Goal: Information Seeking & Learning: Learn about a topic

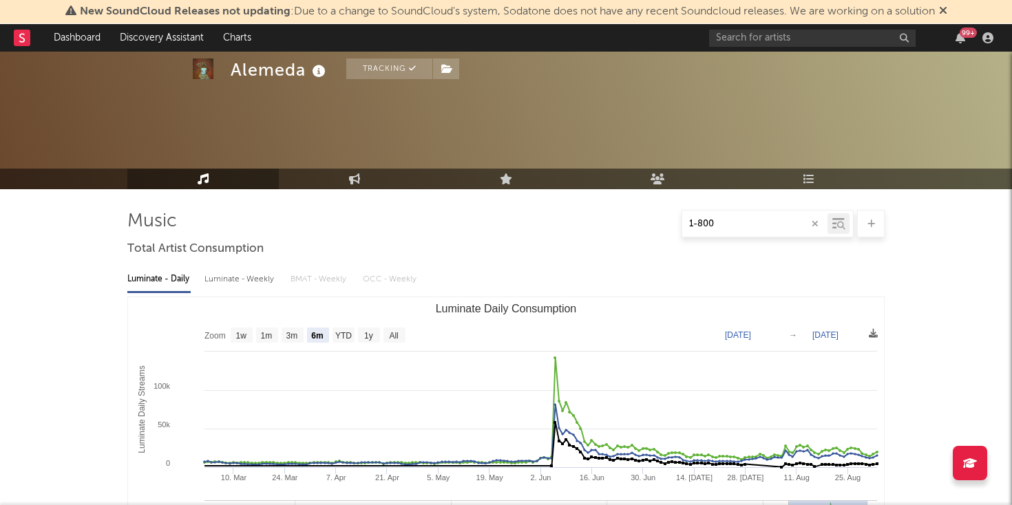
select select "6m"
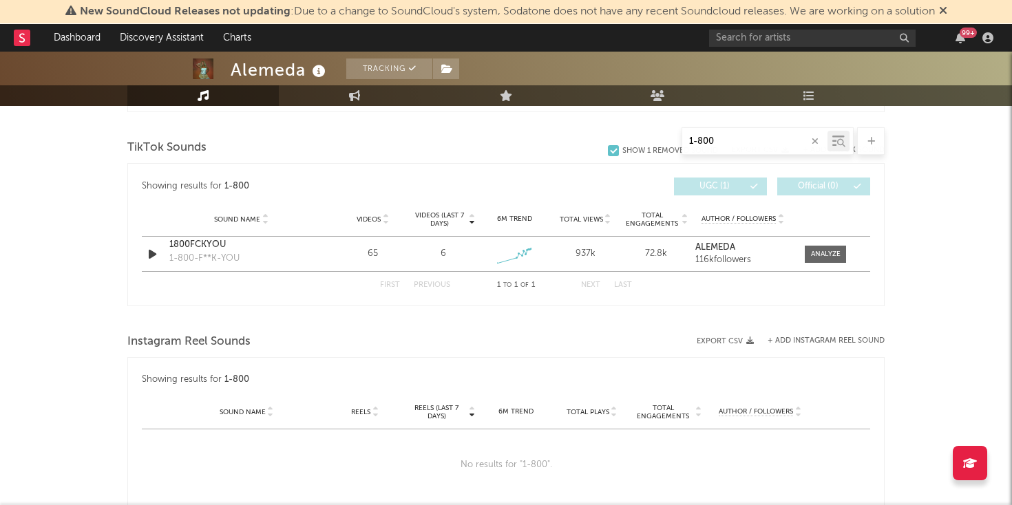
scroll to position [707, 0]
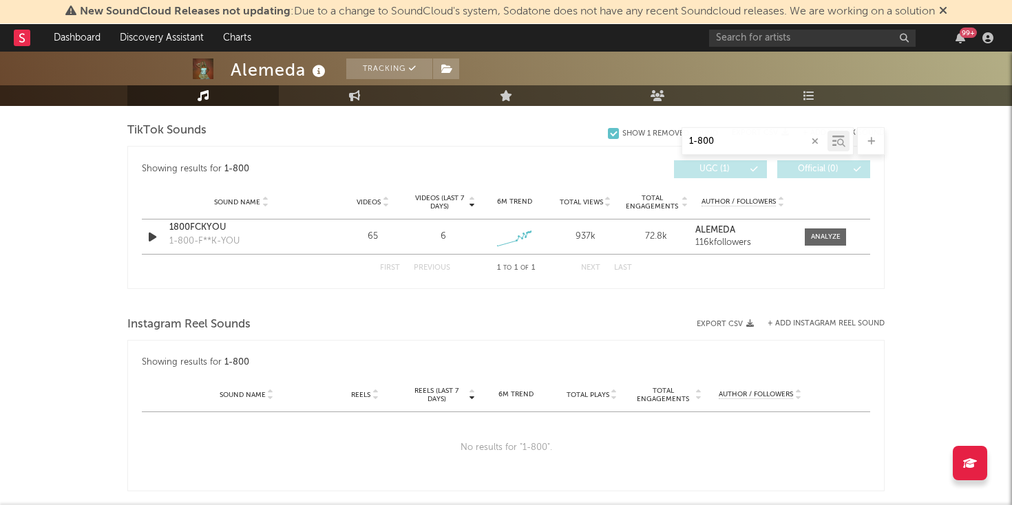
type input "1-800"
click at [823, 239] on div at bounding box center [826, 237] width 30 height 10
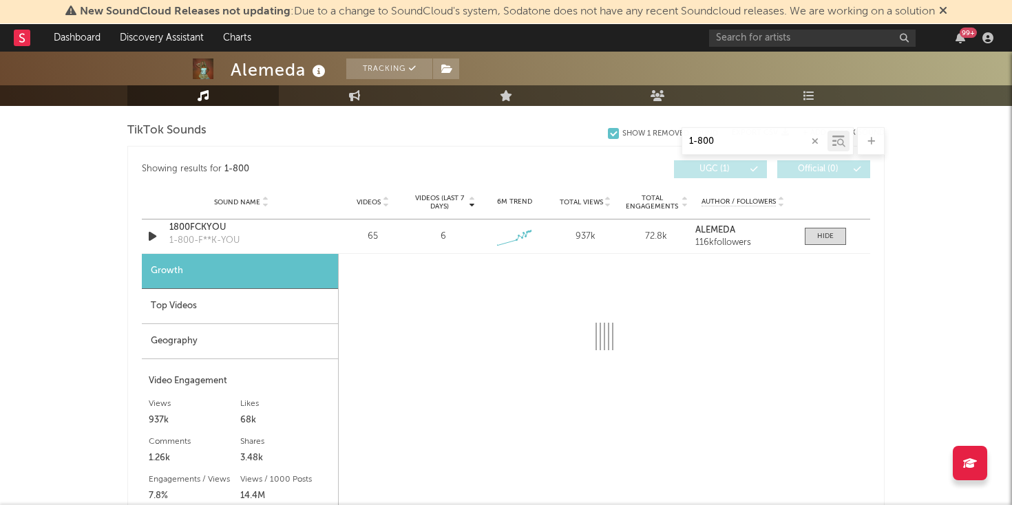
select select "1w"
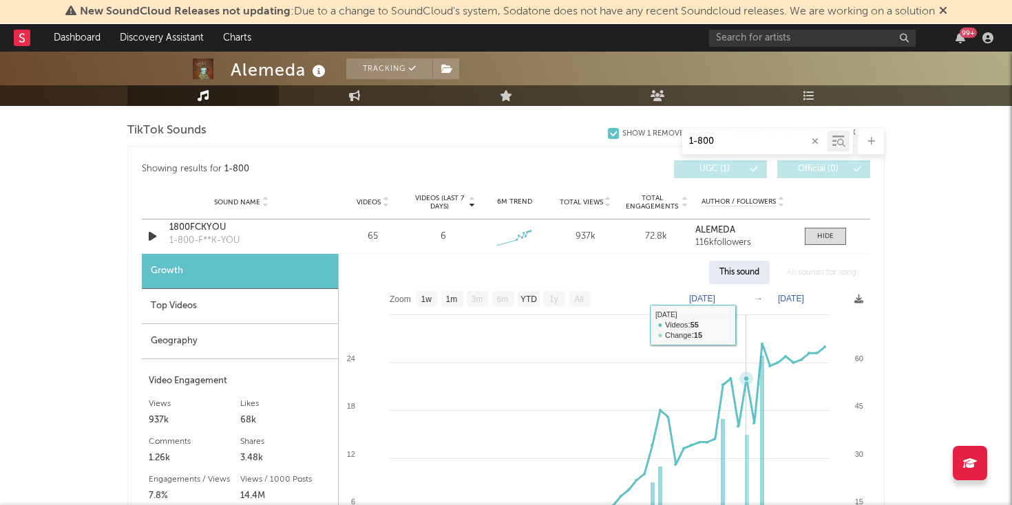
scroll to position [747, 0]
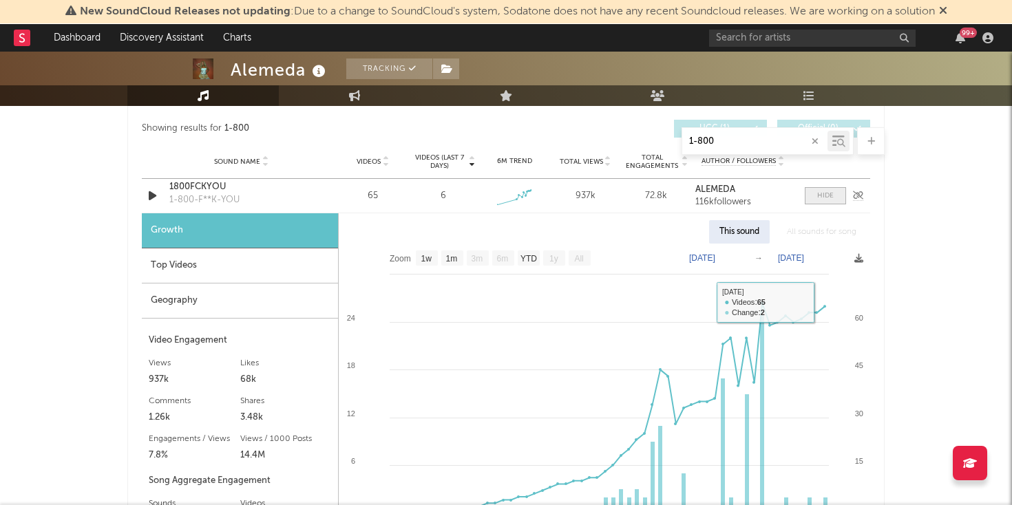
click at [826, 192] on div at bounding box center [825, 196] width 17 height 10
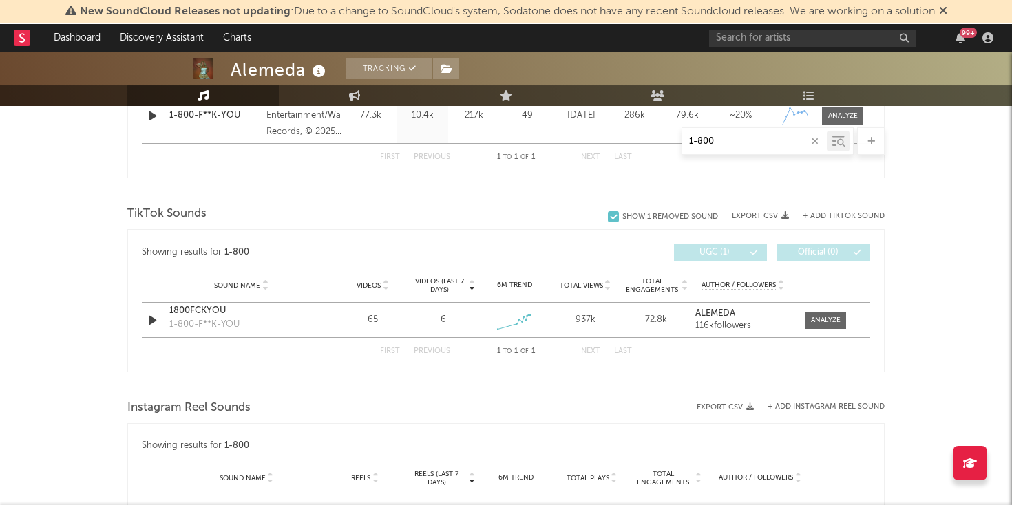
scroll to position [547, 0]
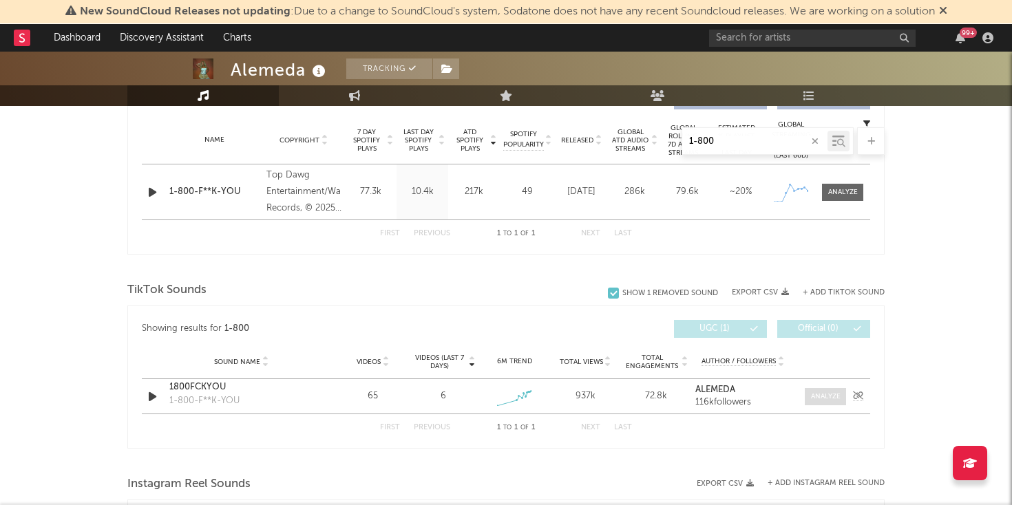
click at [818, 395] on div at bounding box center [826, 397] width 30 height 10
select select "1w"
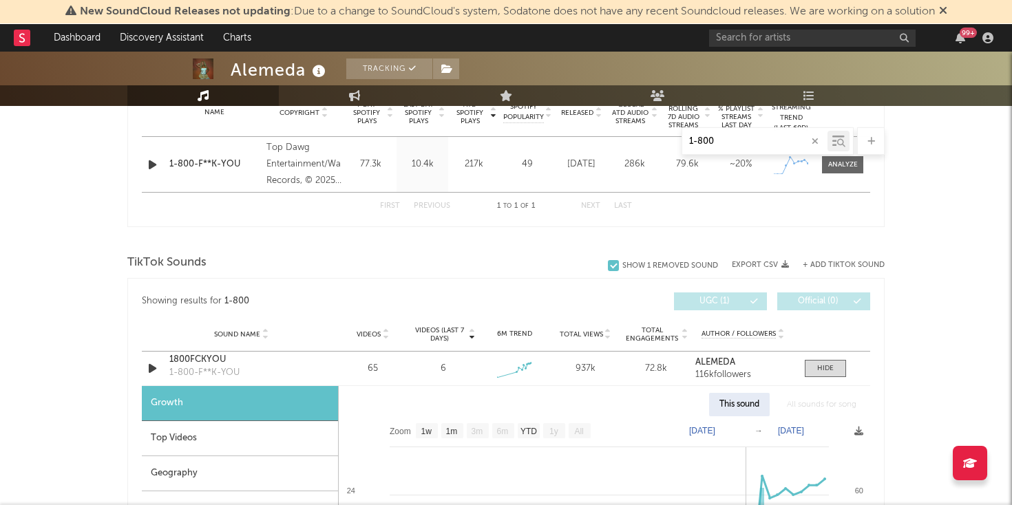
scroll to position [570, 0]
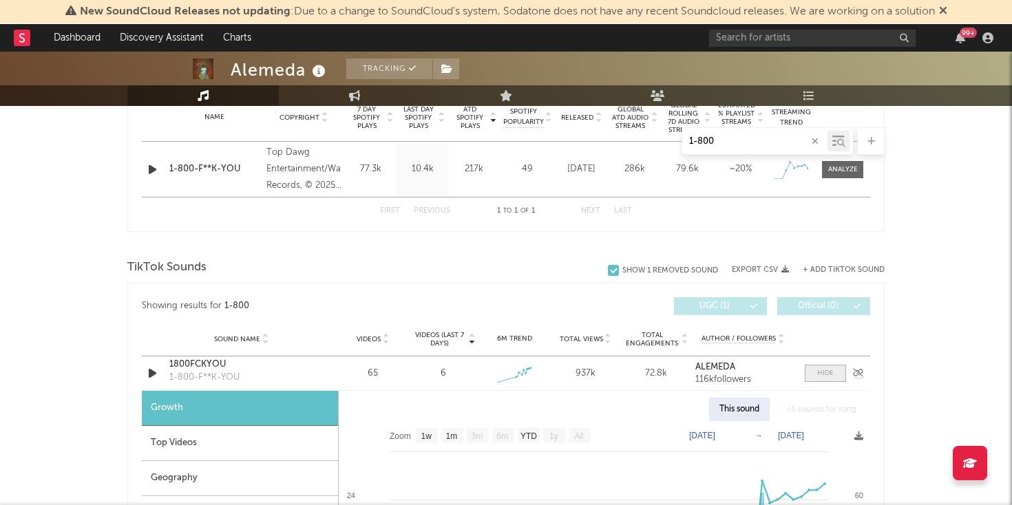
click at [822, 373] on div at bounding box center [825, 373] width 17 height 10
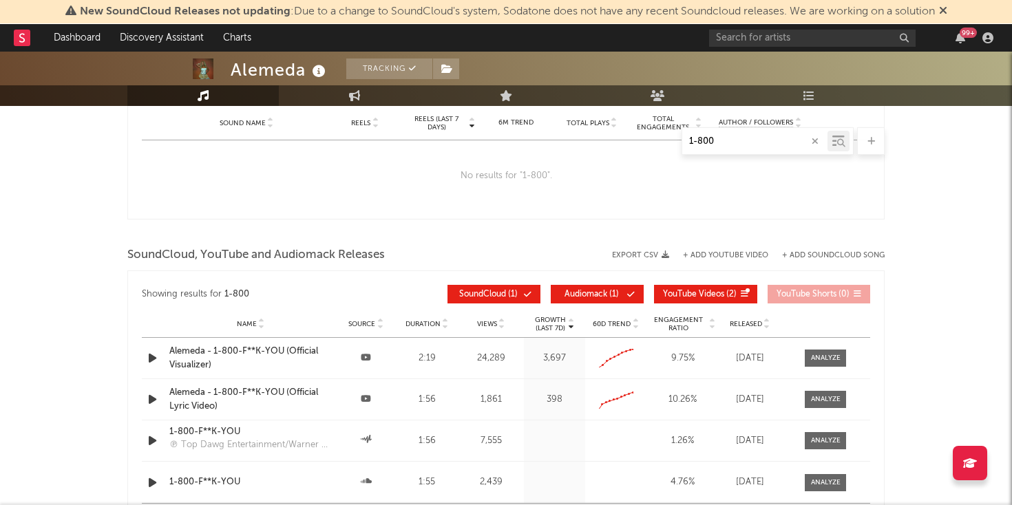
scroll to position [973, 0]
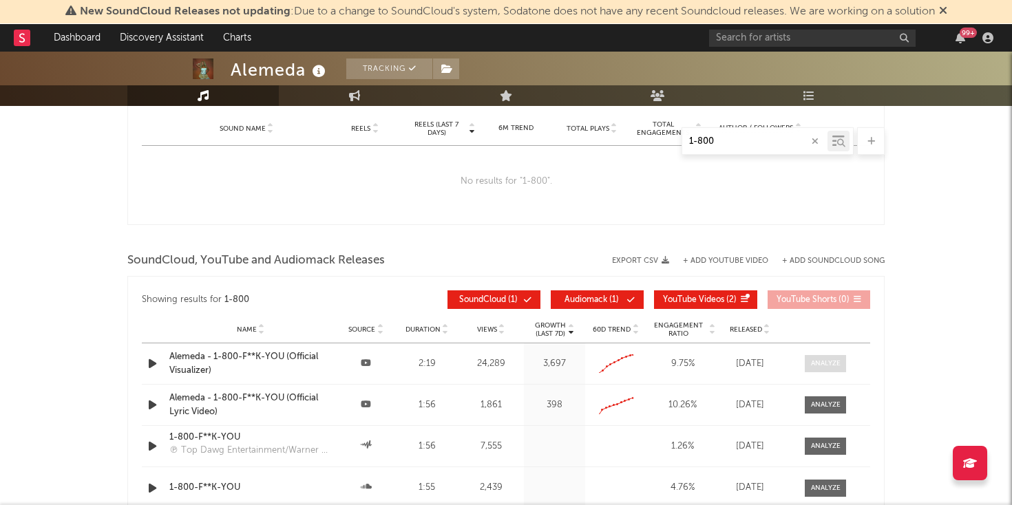
click at [809, 367] on span at bounding box center [824, 363] width 41 height 17
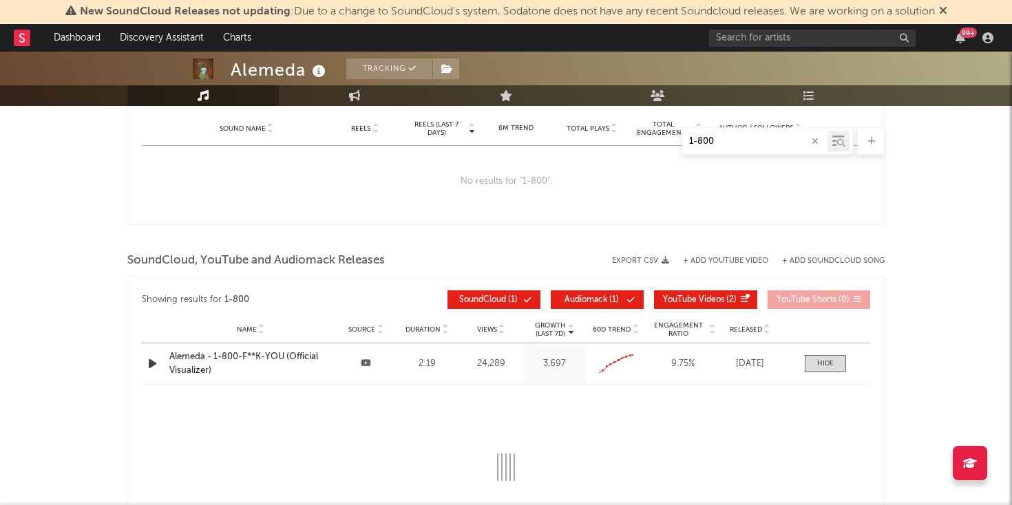
select select "All"
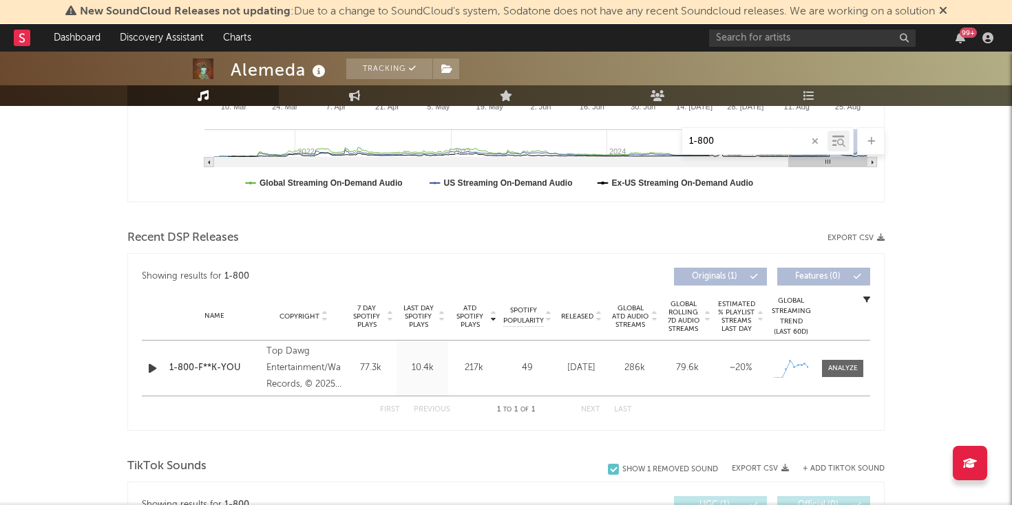
scroll to position [367, 0]
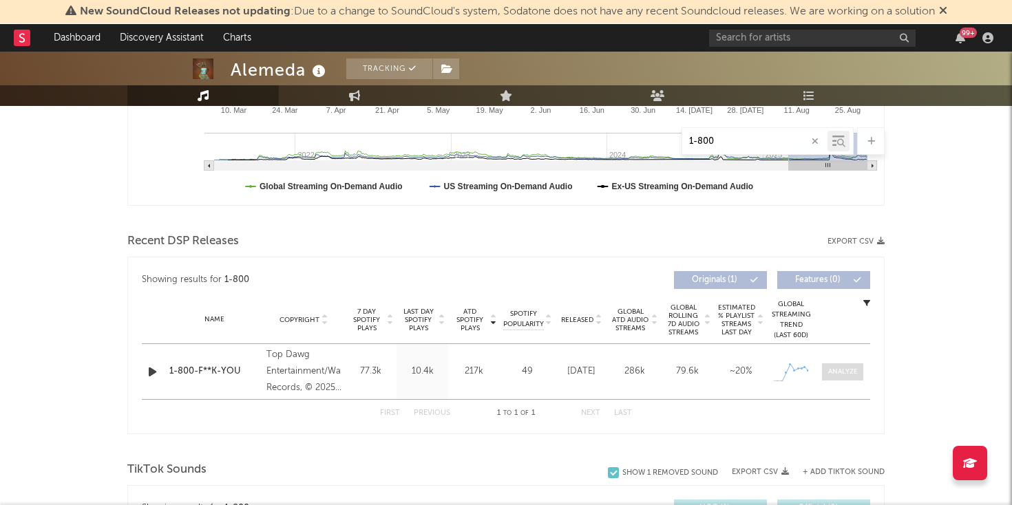
click at [845, 376] on div at bounding box center [843, 372] width 30 height 10
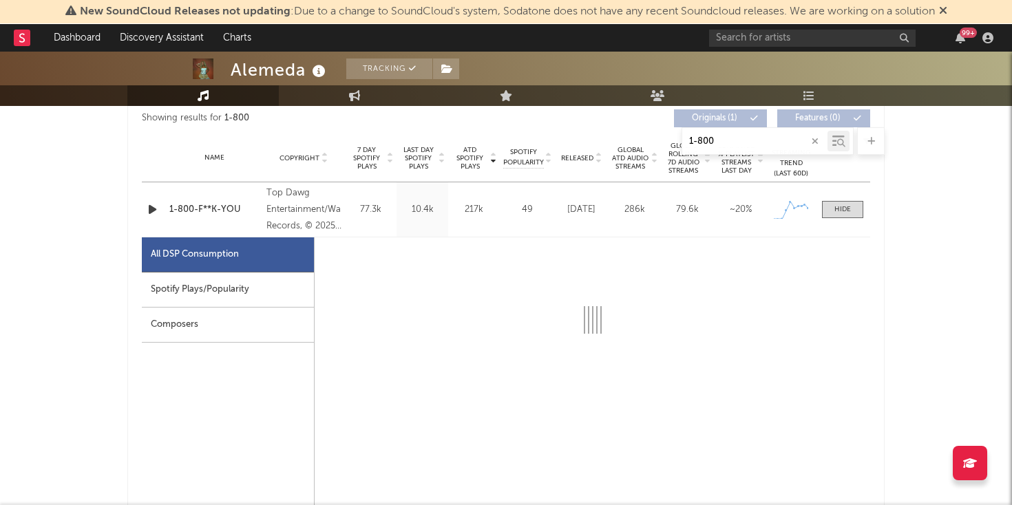
scroll to position [531, 0]
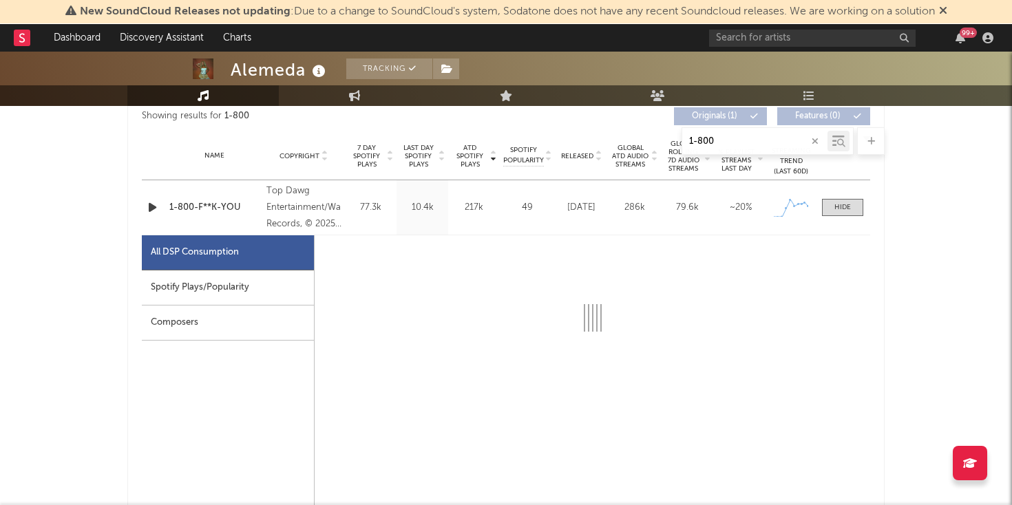
select select "1w"
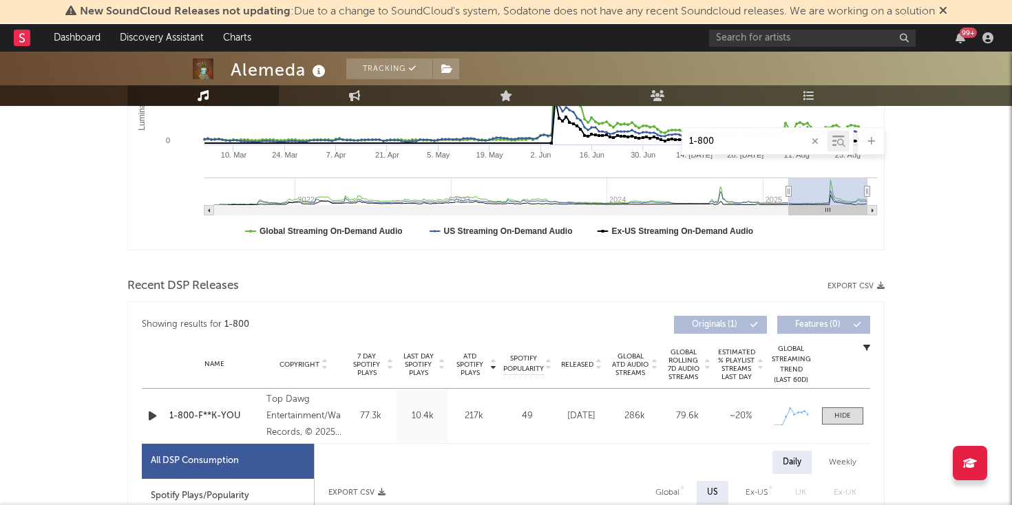
scroll to position [313, 0]
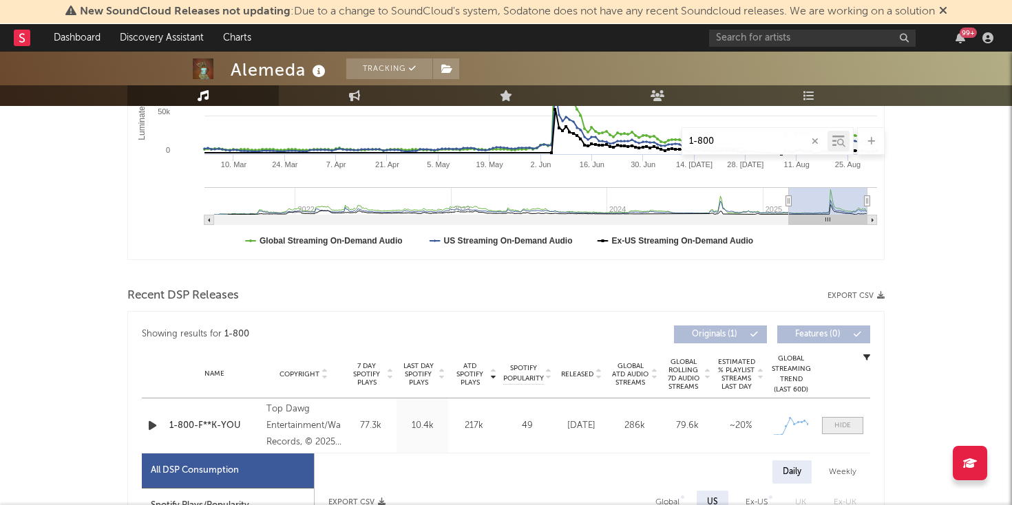
click at [851, 424] on span at bounding box center [842, 425] width 41 height 17
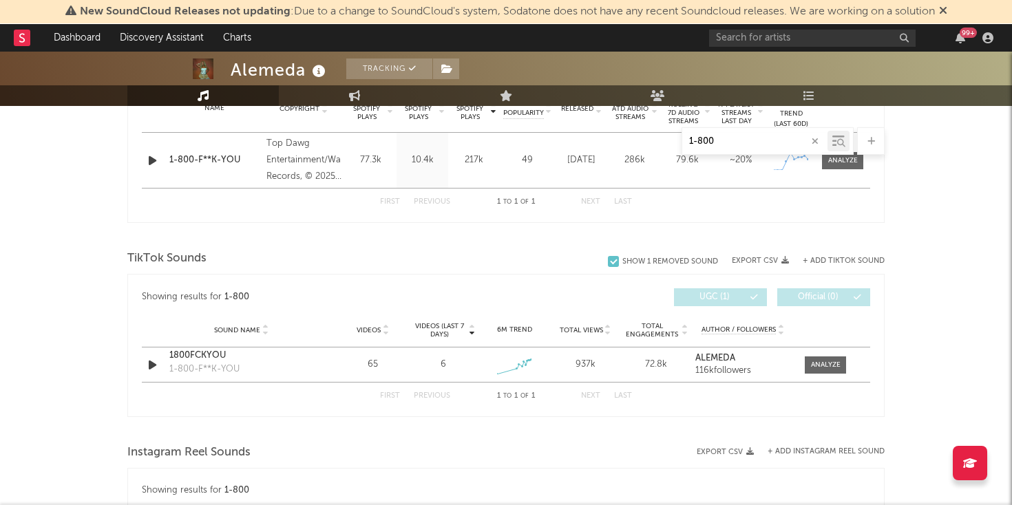
scroll to position [560, 0]
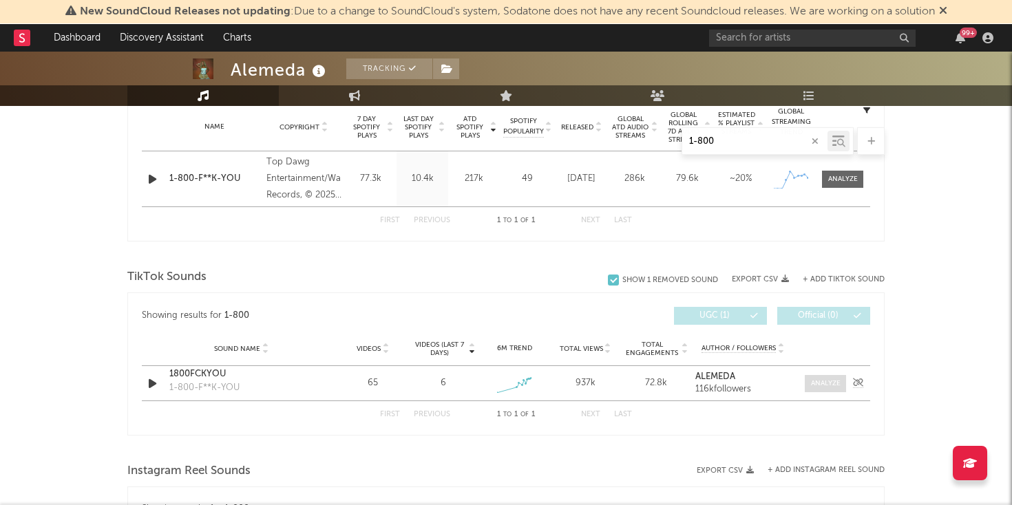
click at [819, 380] on div at bounding box center [826, 383] width 30 height 10
select select "1w"
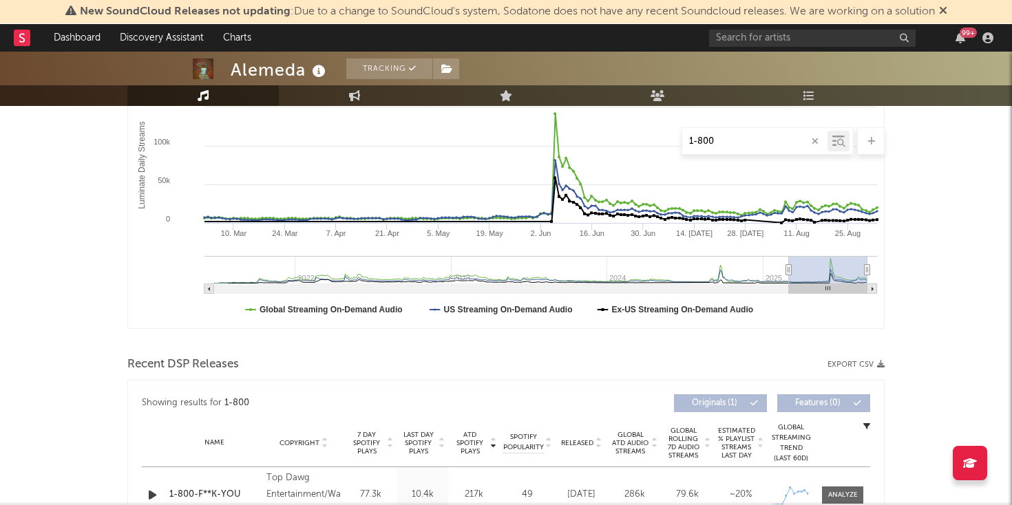
scroll to position [0, 0]
